Goal: Task Accomplishment & Management: Complete application form

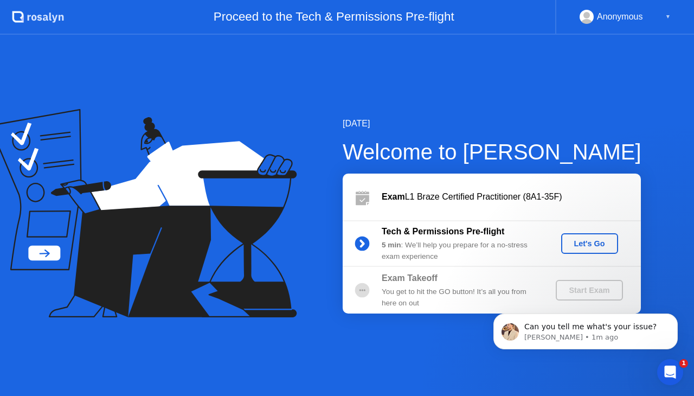
click at [573, 252] on button "Let's Go" at bounding box center [590, 243] width 57 height 21
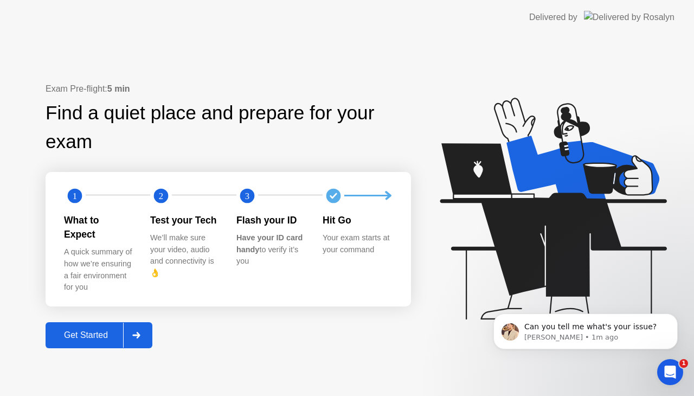
click at [92, 322] on button "Get Started" at bounding box center [99, 335] width 107 height 26
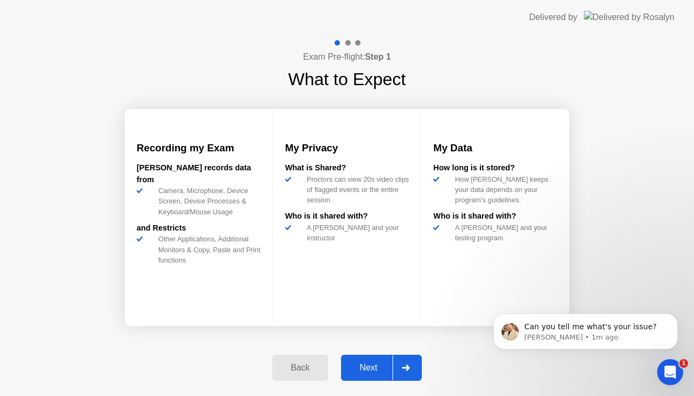
click at [403, 367] on icon at bounding box center [406, 368] width 8 height 7
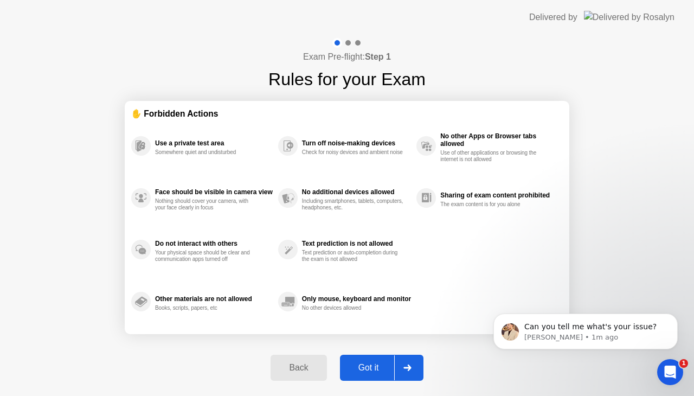
click at [403, 367] on div at bounding box center [407, 367] width 26 height 25
select select "**********"
select select "*******"
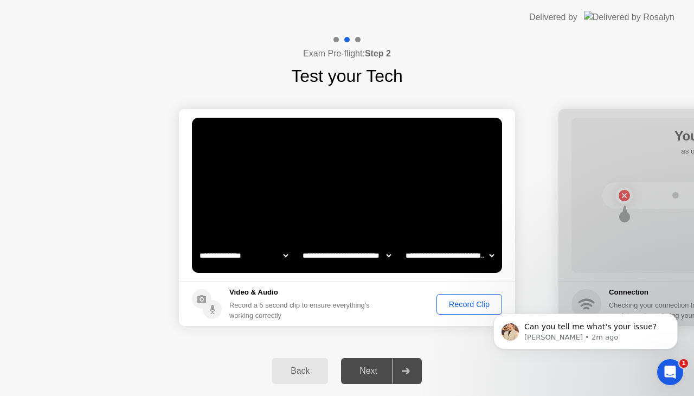
click at [461, 306] on div "Record Clip" at bounding box center [470, 304] width 58 height 9
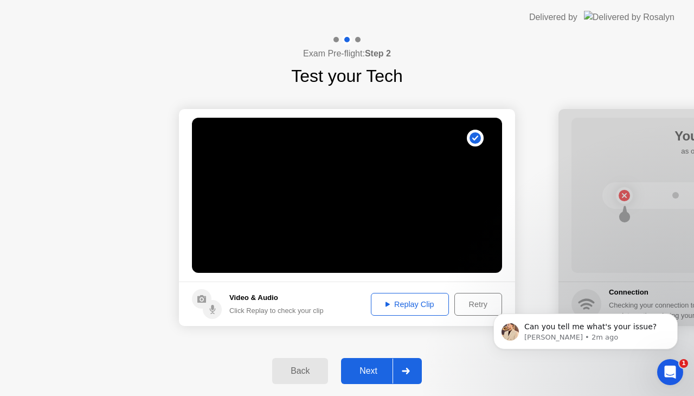
click at [422, 305] on div "Replay Clip" at bounding box center [410, 304] width 71 height 9
click at [372, 368] on div "Next" at bounding box center [369, 371] width 48 height 10
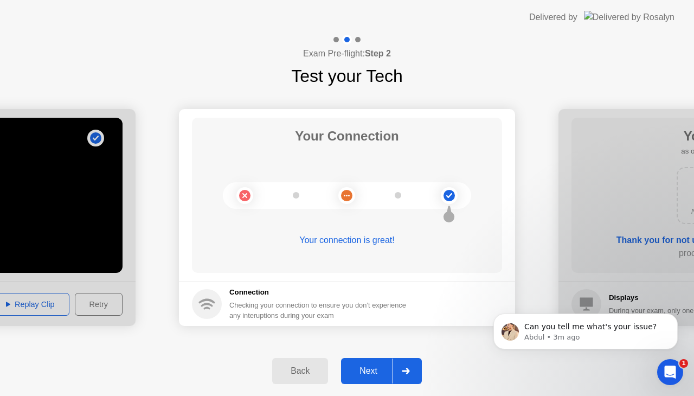
click at [380, 363] on button "Next" at bounding box center [381, 371] width 81 height 26
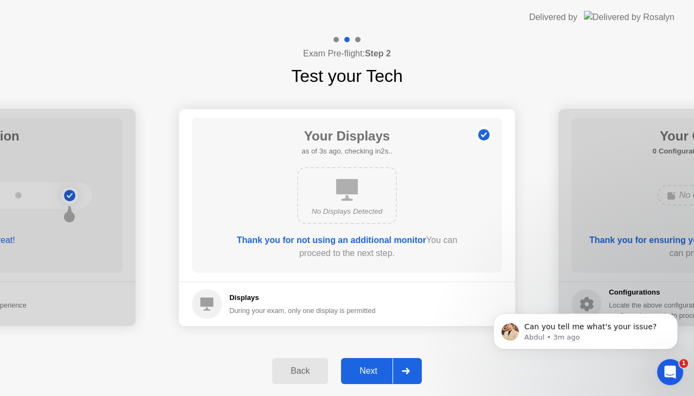
click at [366, 368] on div "Next" at bounding box center [369, 371] width 48 height 10
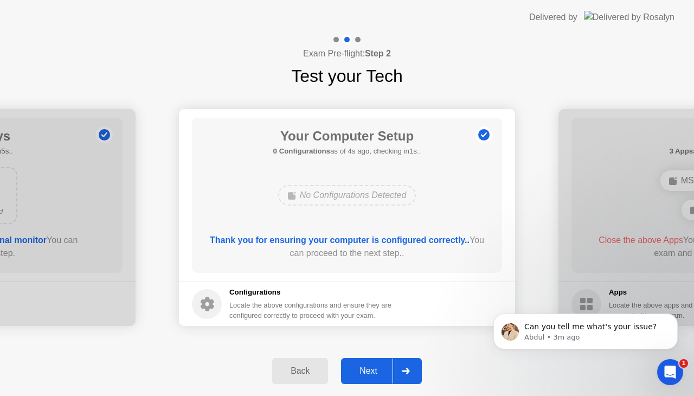
click at [366, 368] on div "Next" at bounding box center [369, 371] width 48 height 10
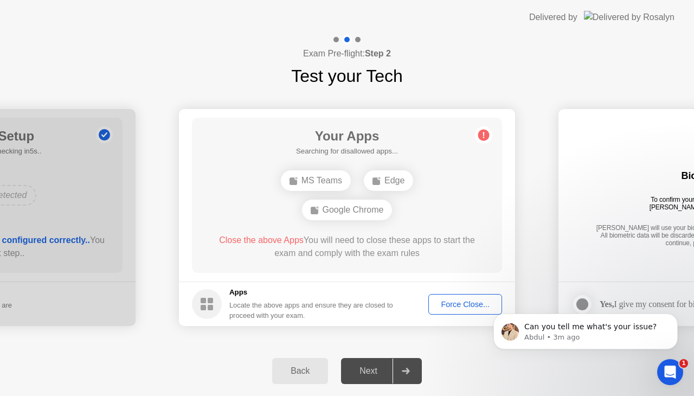
click at [366, 368] on div "Next" at bounding box center [369, 371] width 48 height 10
click at [392, 184] on div "Edge" at bounding box center [388, 180] width 49 height 21
click at [433, 303] on div "Force Close..." at bounding box center [465, 304] width 66 height 9
drag, startPoint x: 348, startPoint y: 227, endPoint x: 403, endPoint y: 226, distance: 54.3
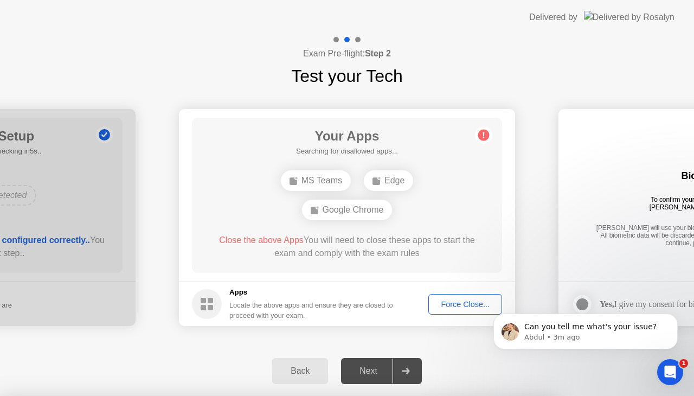
drag, startPoint x: 403, startPoint y: 226, endPoint x: 368, endPoint y: 266, distance: 53.1
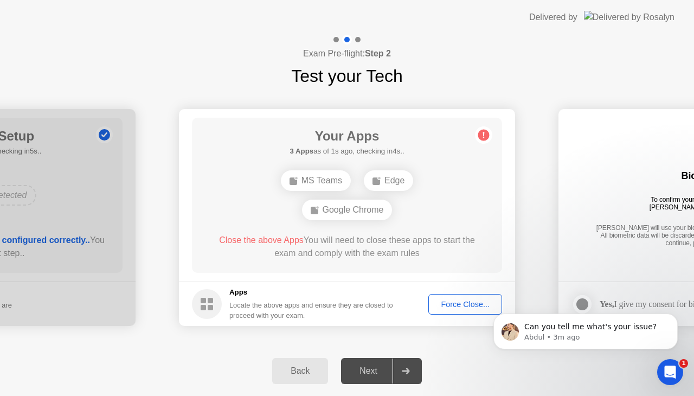
click at [363, 372] on div "Next" at bounding box center [369, 371] width 48 height 10
click at [312, 182] on div "MS Teams" at bounding box center [316, 180] width 70 height 21
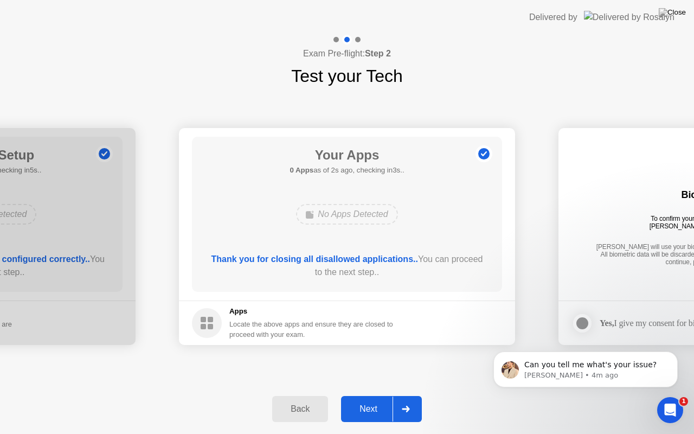
click at [377, 396] on div "Next" at bounding box center [369, 409] width 48 height 10
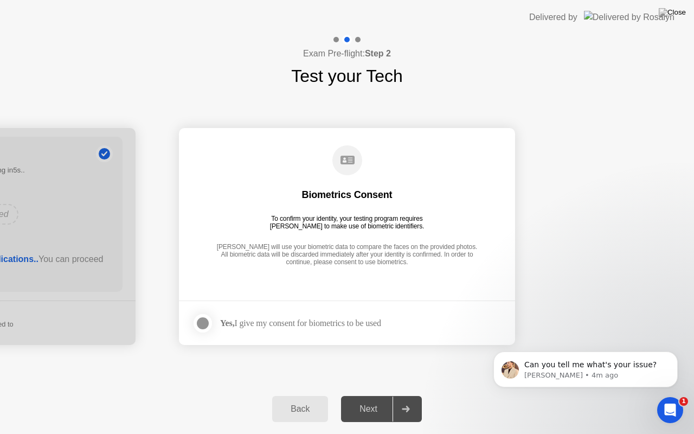
click at [204, 323] on div at bounding box center [202, 323] width 13 height 13
click at [365, 396] on div "Next" at bounding box center [369, 409] width 48 height 10
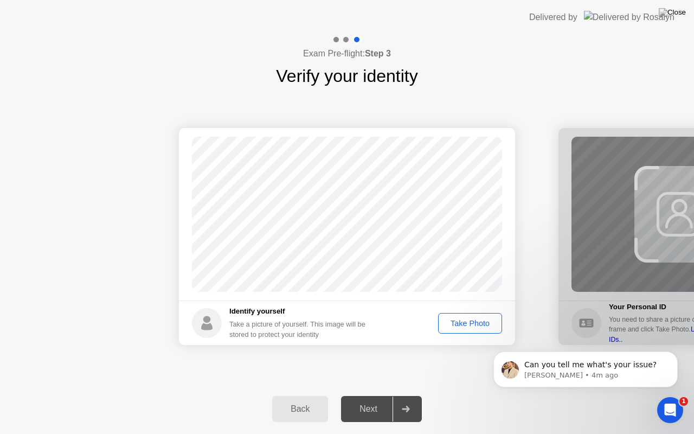
click at [464, 319] on div "Take Photo" at bounding box center [470, 323] width 56 height 9
click at [356, 396] on div "Next" at bounding box center [369, 409] width 48 height 10
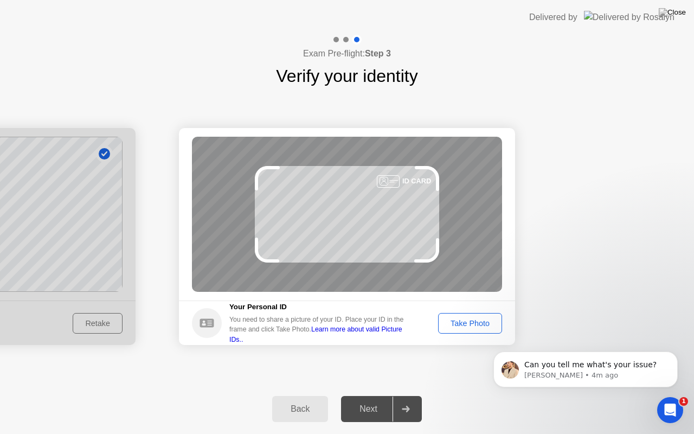
click at [354, 334] on link "Learn more about valid Picture IDs.." at bounding box center [315, 334] width 173 height 17
click at [479, 322] on div "Take Photo" at bounding box center [470, 323] width 56 height 9
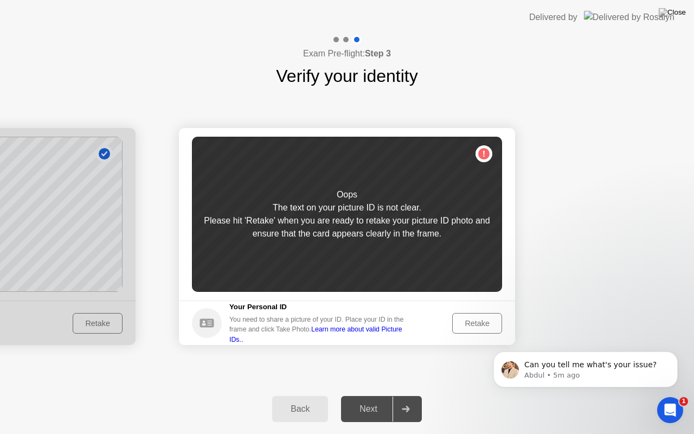
click at [479, 322] on div "Retake" at bounding box center [477, 323] width 42 height 9
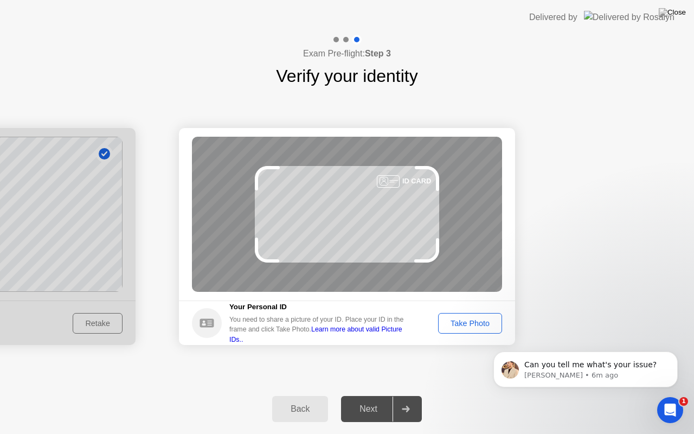
click at [479, 322] on div "Take Photo" at bounding box center [470, 323] width 56 height 9
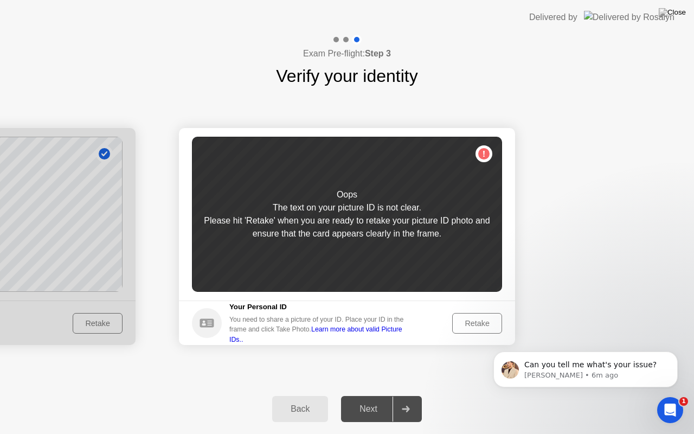
click at [382, 334] on link "Learn more about valid Picture IDs.." at bounding box center [315, 334] width 173 height 17
drag, startPoint x: 482, startPoint y: 303, endPoint x: 479, endPoint y: 328, distance: 25.7
click at [479, 328] on footer "Your Personal ID You need to share a picture of your ID. Place your ID in the f…" at bounding box center [347, 323] width 336 height 44
click at [479, 328] on div "Retake" at bounding box center [477, 323] width 42 height 9
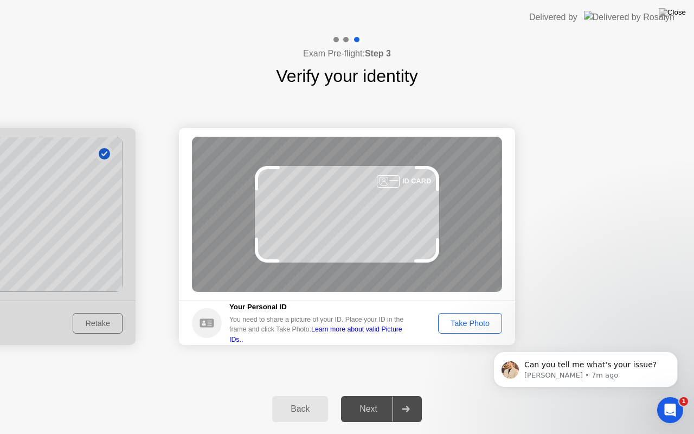
click at [478, 325] on div "Take Photo" at bounding box center [470, 323] width 56 height 9
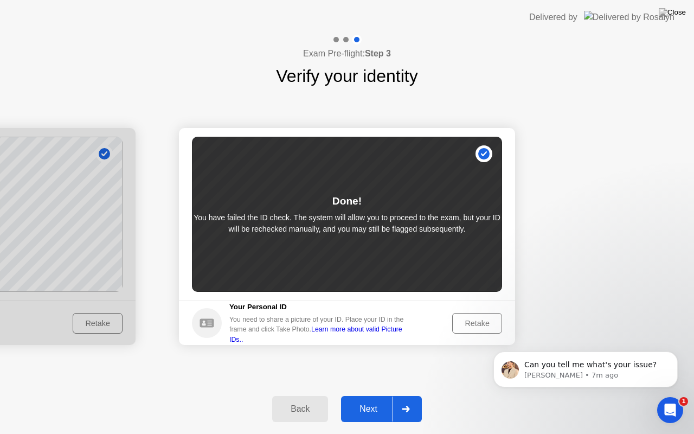
click at [390, 396] on div "Next" at bounding box center [369, 409] width 48 height 10
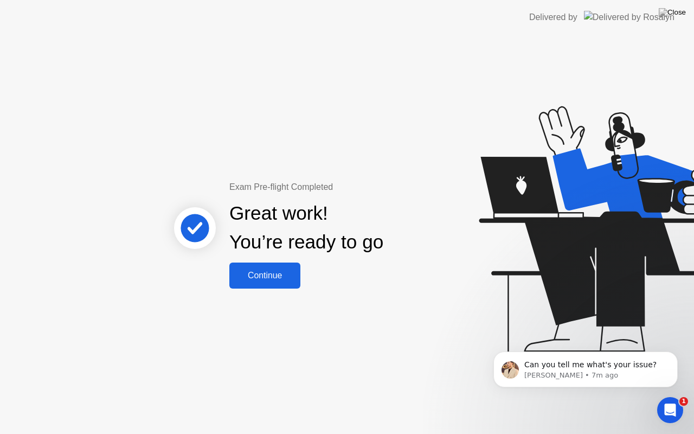
click at [265, 271] on div "Continue" at bounding box center [265, 276] width 65 height 10
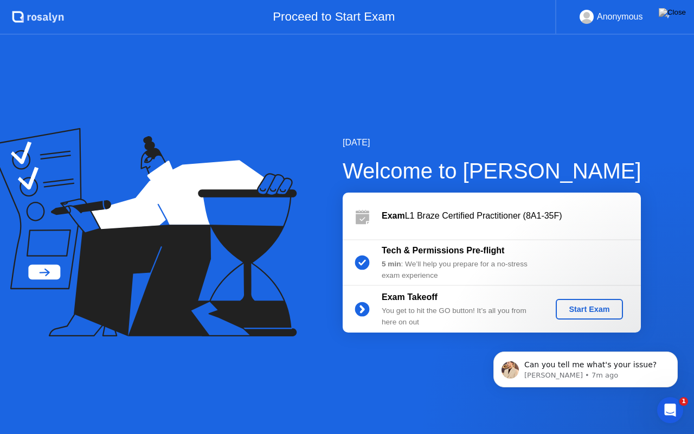
click at [640, 21] on div "Anonymous" at bounding box center [620, 17] width 46 height 14
click at [667, 18] on div "▼" at bounding box center [668, 17] width 5 height 14
drag, startPoint x: 667, startPoint y: 18, endPoint x: 612, endPoint y: 17, distance: 54.8
click at [612, 17] on div "Anonymous ▼" at bounding box center [625, 17] width 91 height 14
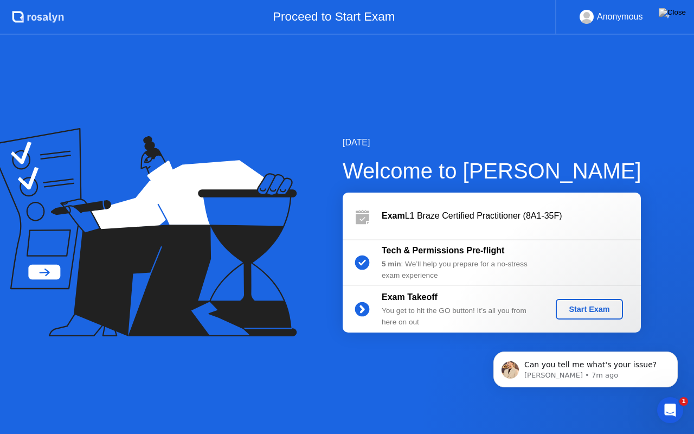
click at [612, 17] on div "Anonymous" at bounding box center [620, 17] width 46 height 14
drag, startPoint x: 457, startPoint y: 17, endPoint x: 437, endPoint y: 225, distance: 208.2
click at [437, 225] on app-layout-with-header ".st0{fill:#f0f8ff;} .st1{fill:#d4e3ff;} .st2{fill:#b4c2ff;} background Proceed …" at bounding box center [347, 217] width 694 height 434
click at [587, 309] on div "Start Exam" at bounding box center [589, 309] width 58 height 9
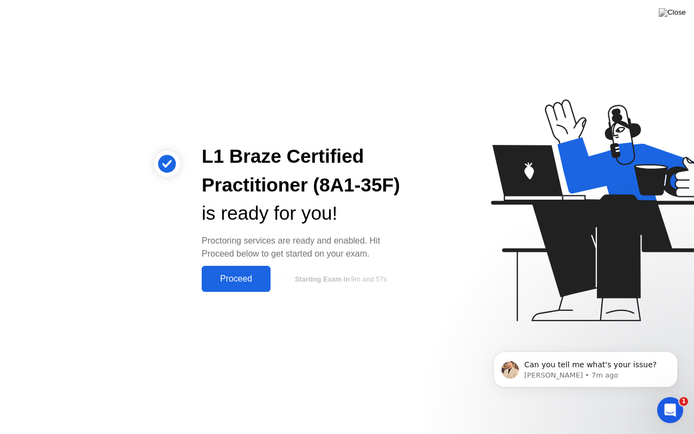
click at [250, 282] on div "Proceed" at bounding box center [236, 279] width 62 height 10
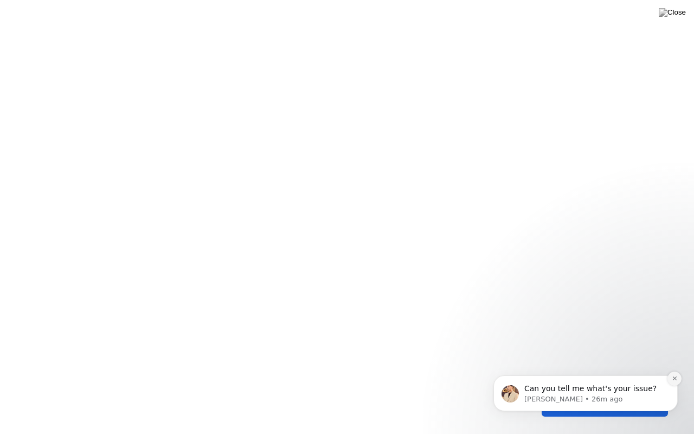
click at [672, 376] on icon "Dismiss notification" at bounding box center [675, 378] width 6 height 6
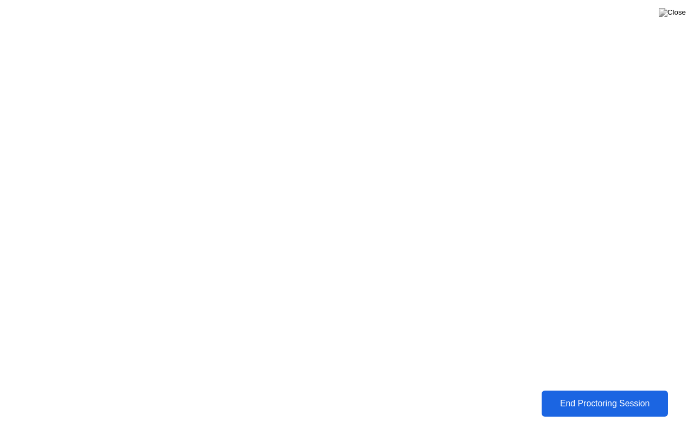
click at [623, 396] on div "End Proctoring Session" at bounding box center [605, 404] width 121 height 10
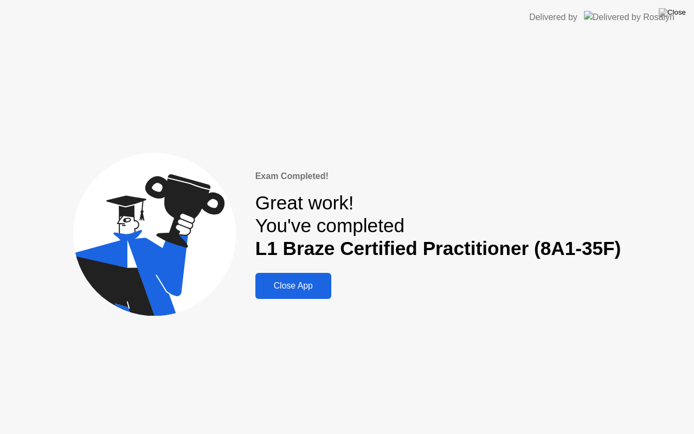
click at [304, 282] on div "Close App" at bounding box center [293, 286] width 69 height 10
